Goal: Task Accomplishment & Management: Manage account settings

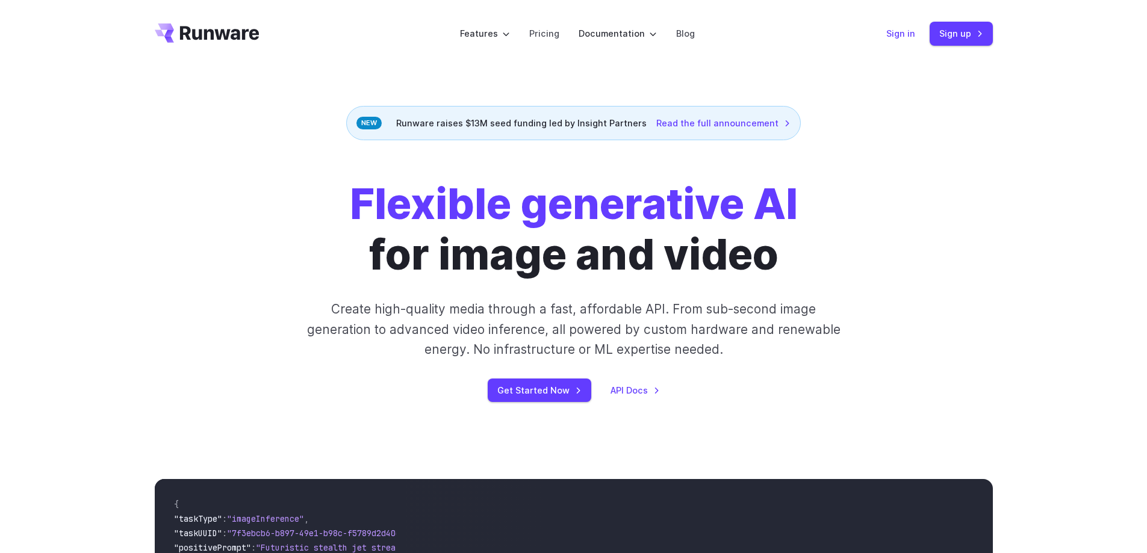
click at [903, 39] on link "Sign in" at bounding box center [900, 33] width 29 height 14
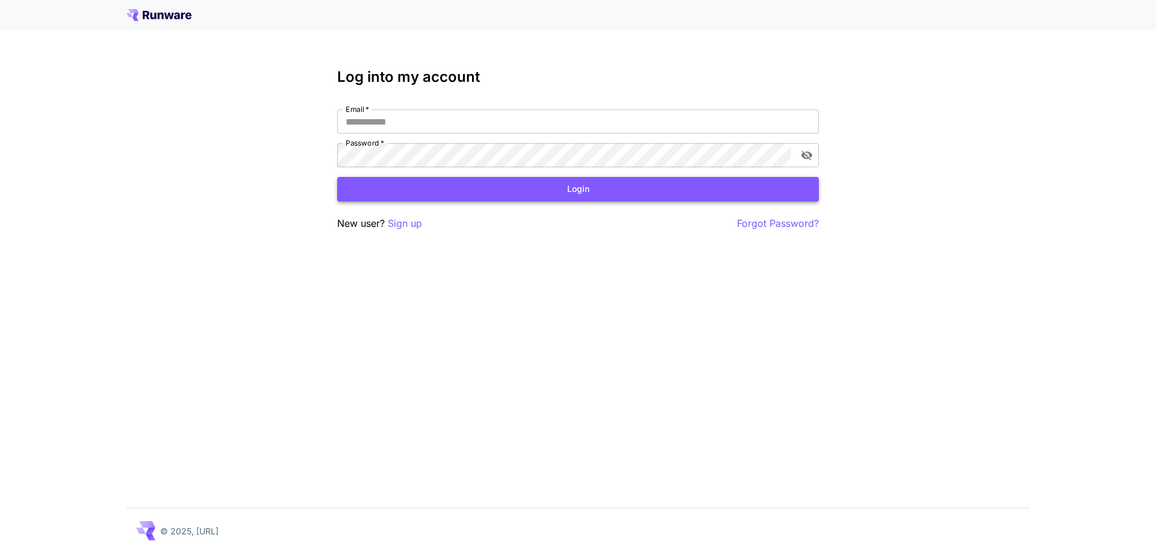
type input "**********"
click at [524, 187] on button "Login" at bounding box center [578, 189] width 482 height 25
